Goal: Ask a question

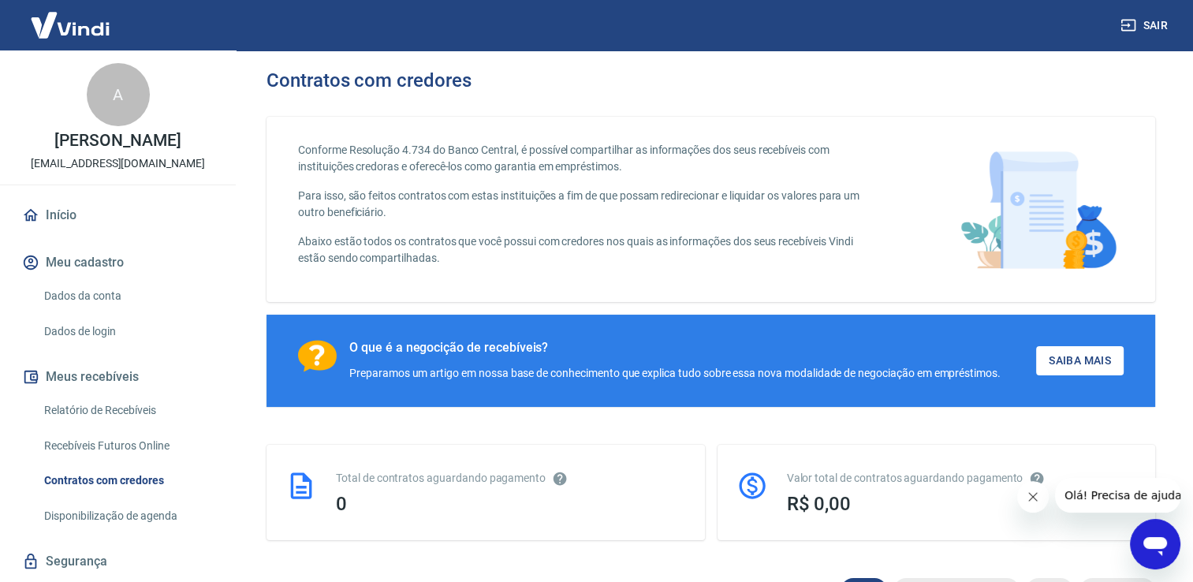
click at [1148, 545] on icon "Abrir janela de mensagens" at bounding box center [1155, 546] width 24 height 19
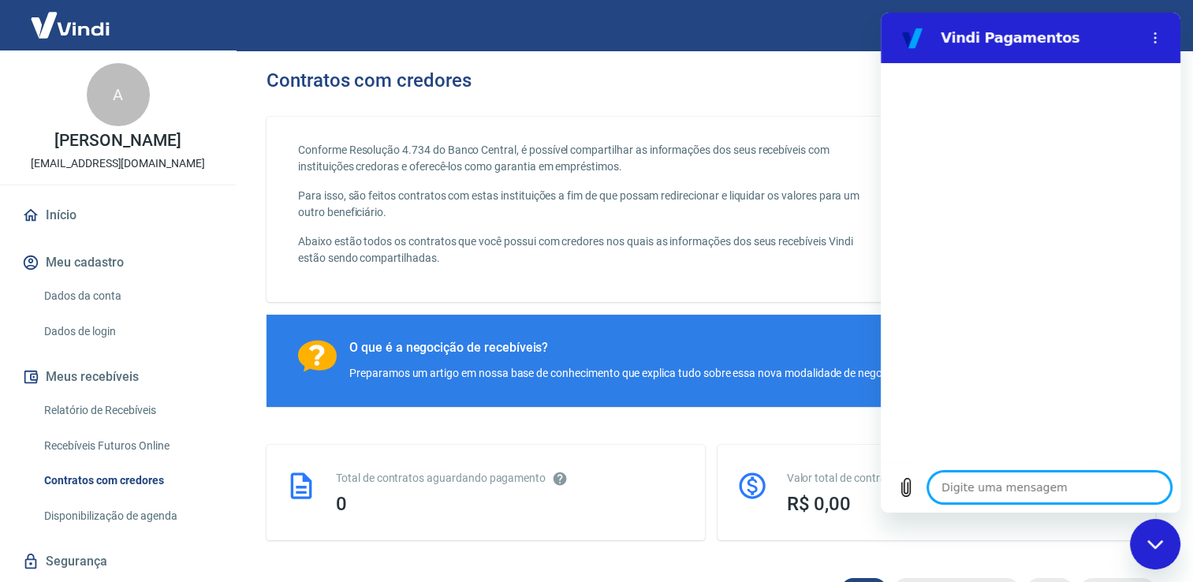
type textarea "O"
type textarea "x"
type textarea "Ol"
type textarea "x"
type textarea "Olá"
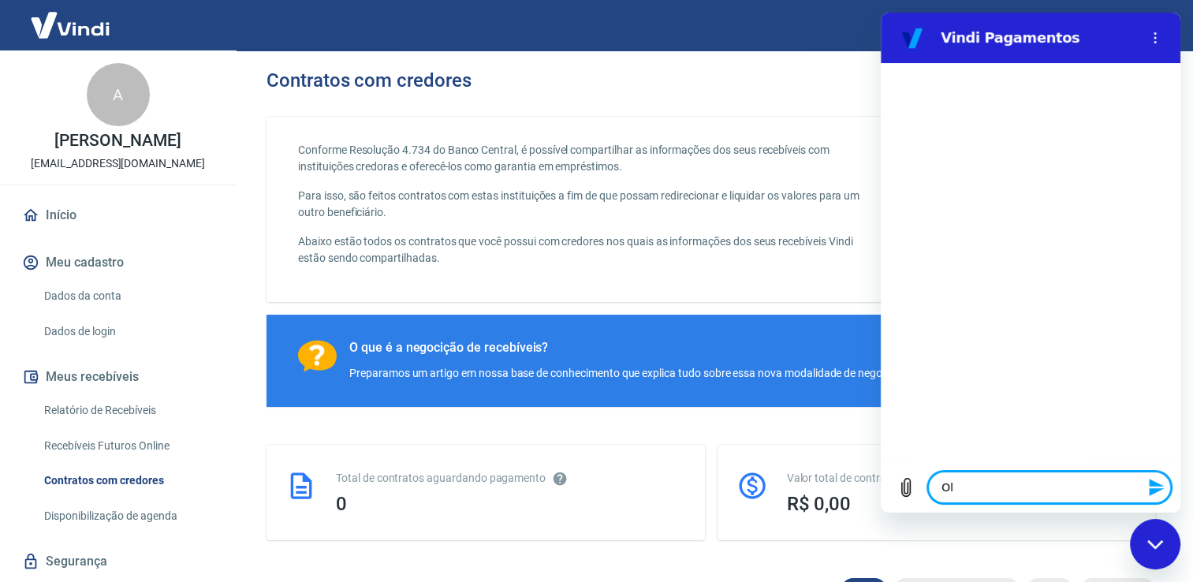
type textarea "x"
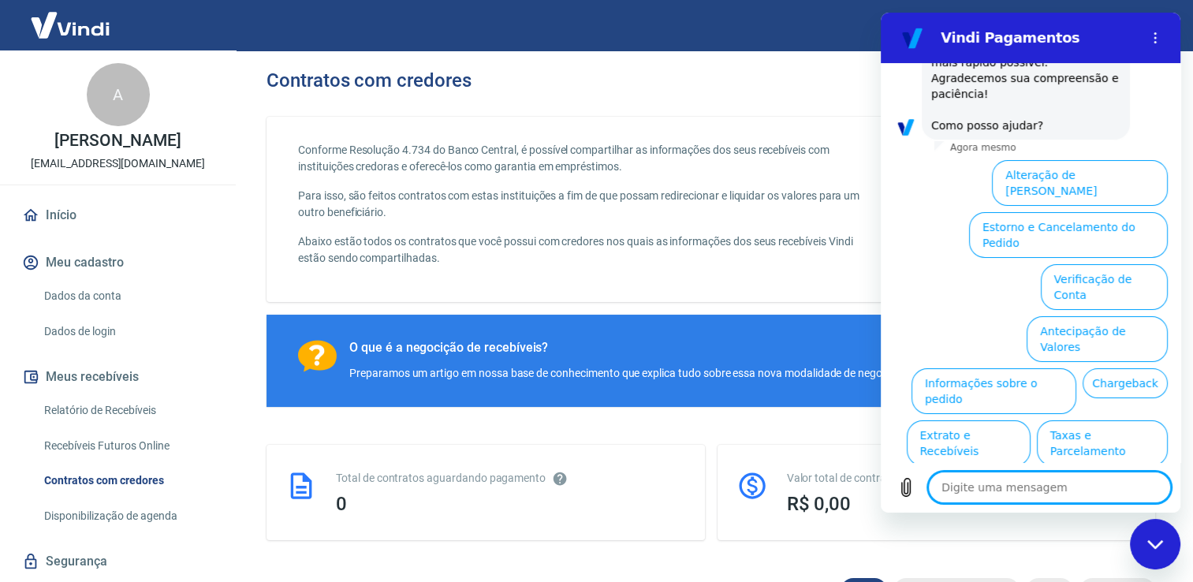
scroll to position [211, 0]
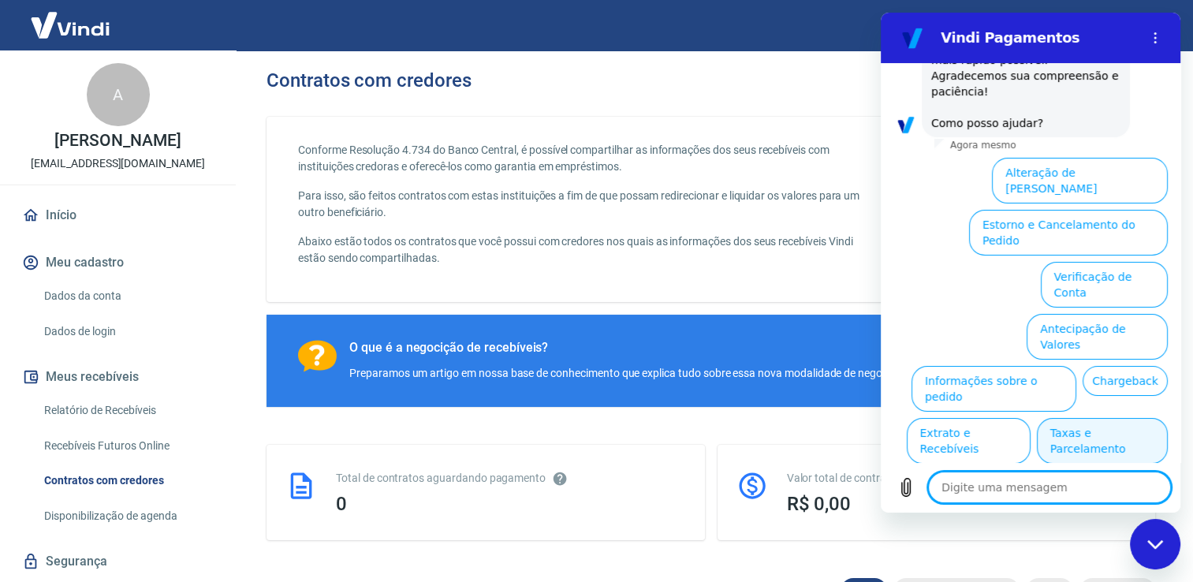
click at [1106, 418] on button "Taxas e Parcelamento" at bounding box center [1102, 441] width 131 height 46
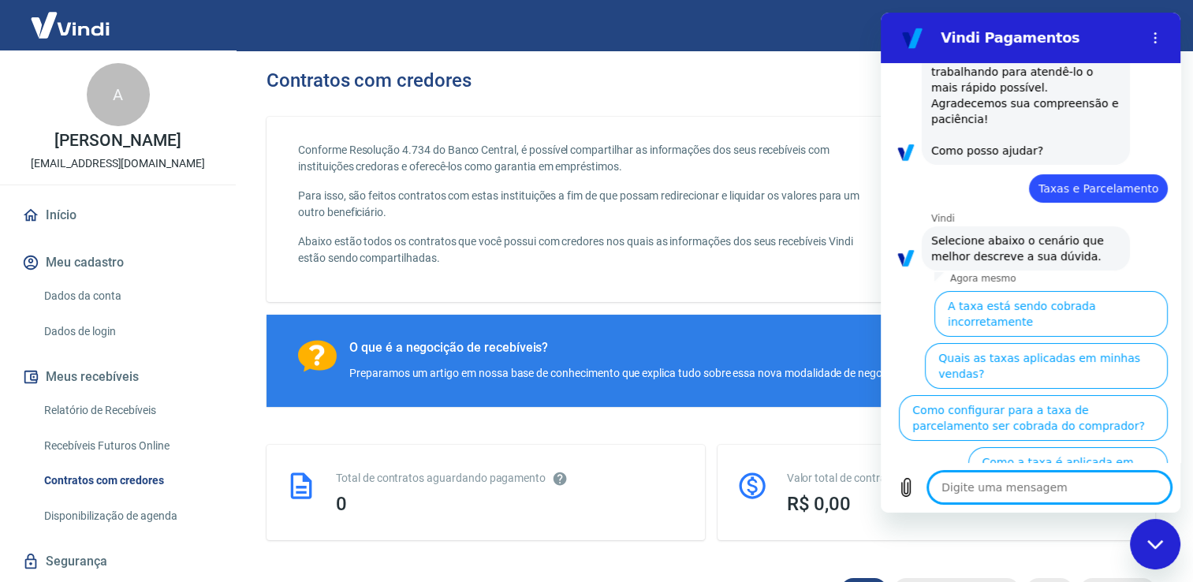
scroll to position [205, 0]
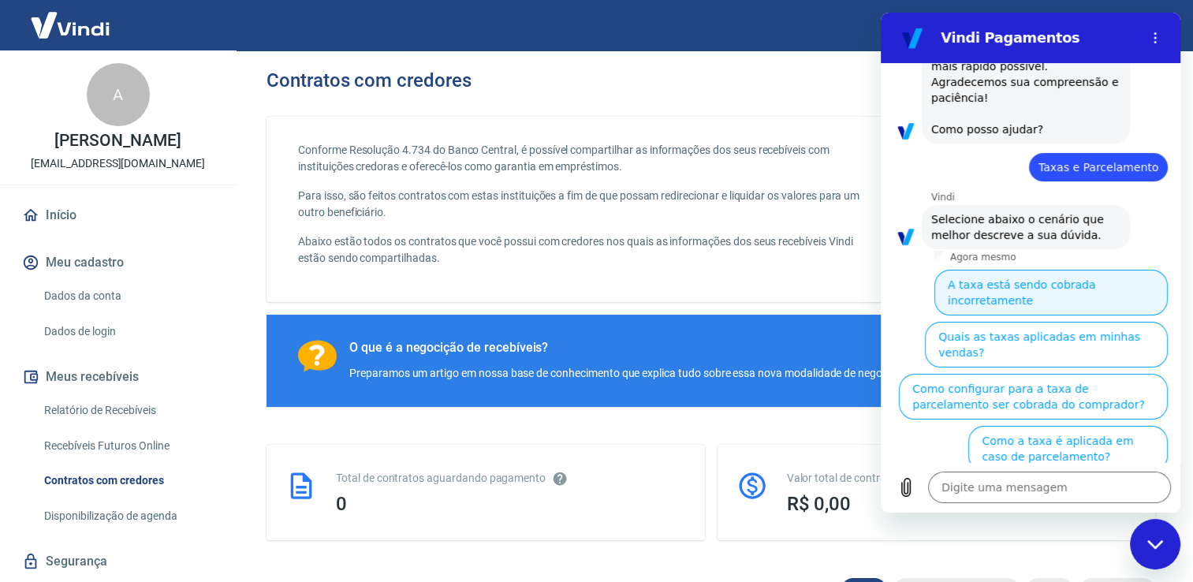
click at [1062, 276] on button "A taxa está sendo cobrada incorretamente" at bounding box center [1050, 293] width 233 height 46
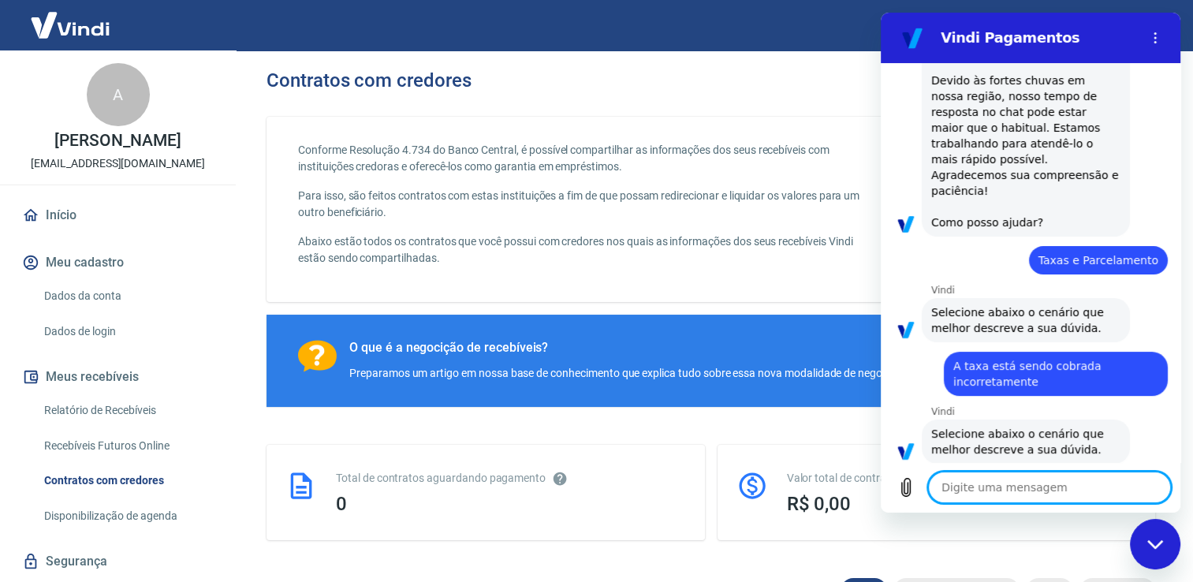
scroll to position [187, 0]
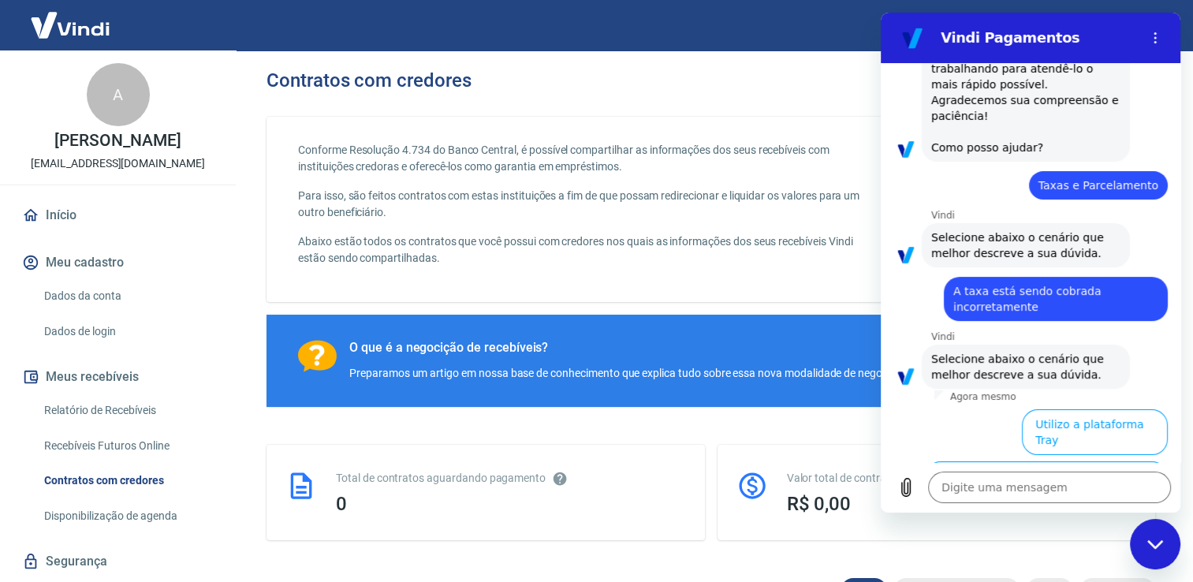
click at [1108, 461] on button "Utilizo apenas a Vindi ou outras plataformas" at bounding box center [1046, 484] width 243 height 46
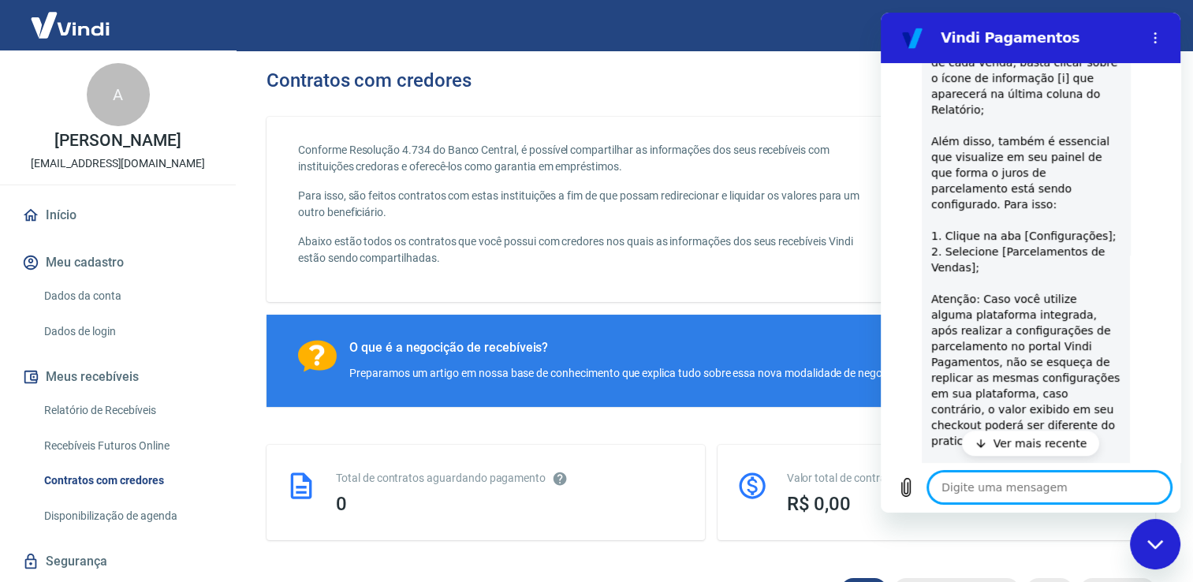
scroll to position [1023, 0]
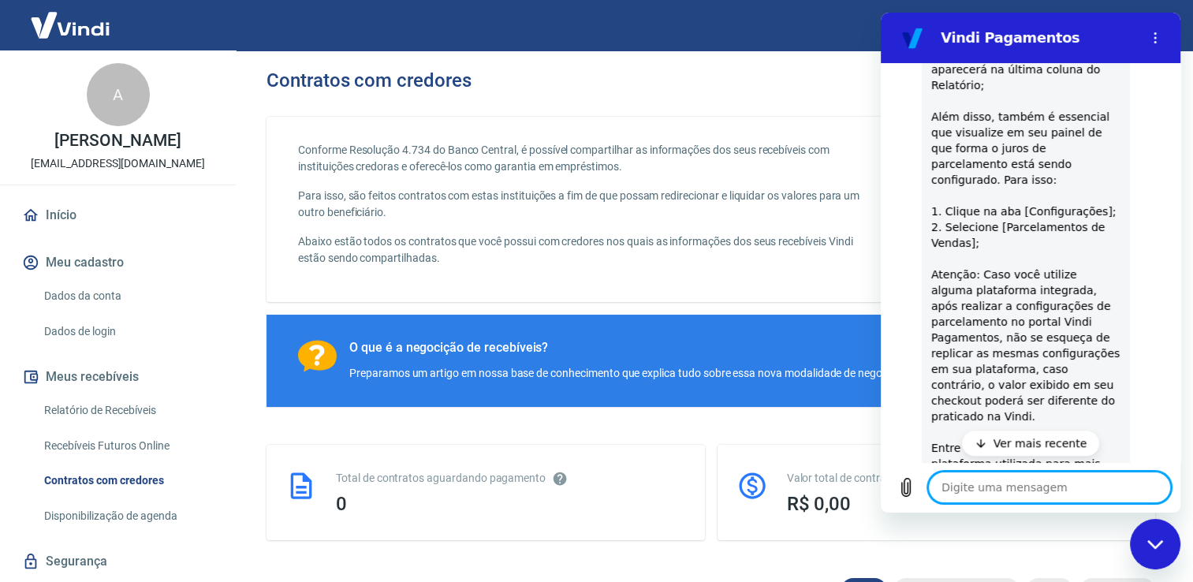
type textarea "x"
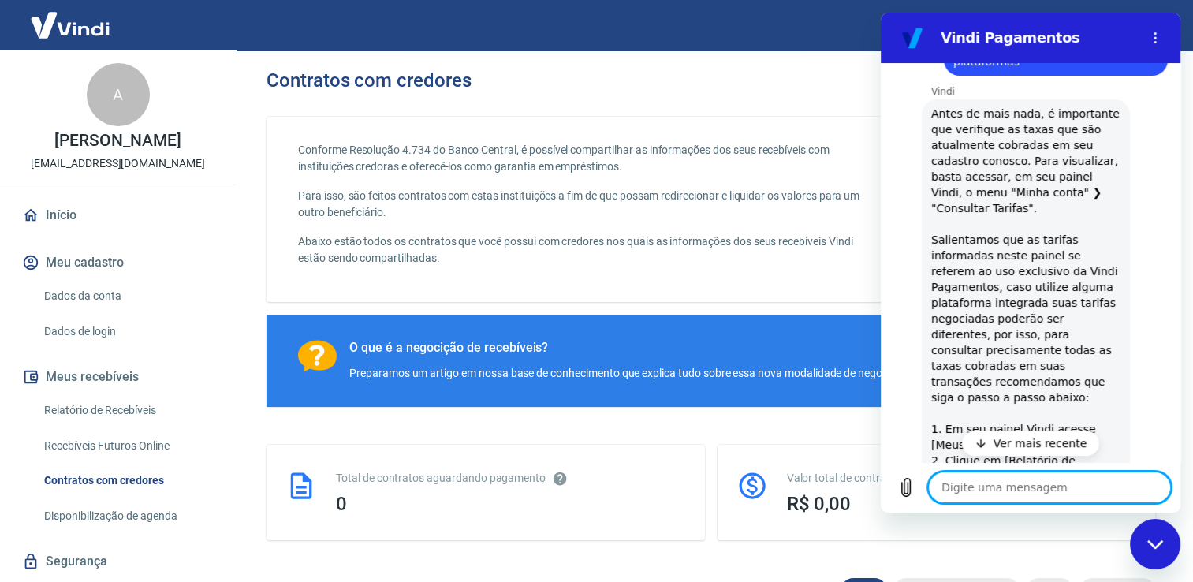
scroll to position [559, 0]
